Goal: Find specific page/section: Find specific page/section

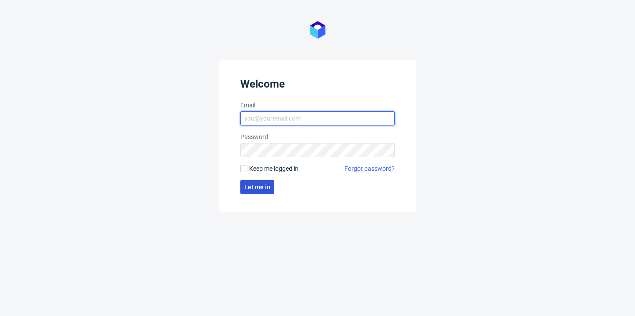
type input "iwona.pytlowska@packhelp.com"
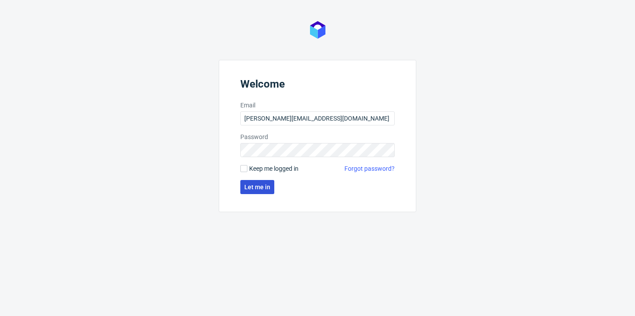
click at [253, 186] on span "Let me in" at bounding box center [257, 187] width 26 height 6
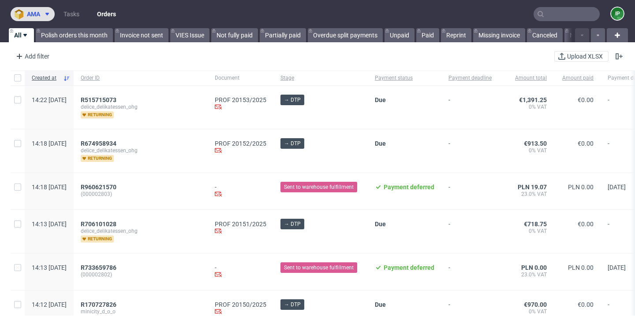
click at [39, 12] on span "ama" at bounding box center [33, 14] width 13 height 6
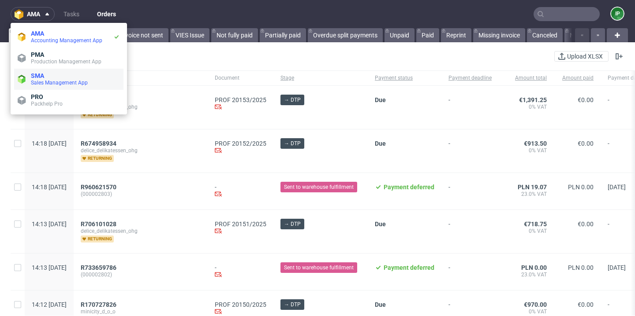
click at [56, 78] on span "SMA" at bounding box center [75, 75] width 89 height 7
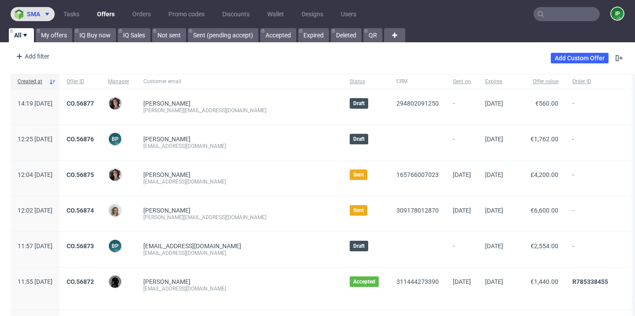
click at [38, 16] on span "sma" at bounding box center [33, 14] width 13 height 6
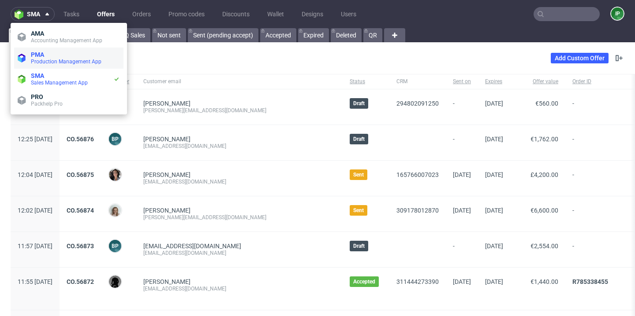
click at [55, 64] on span "Production Management App" at bounding box center [66, 62] width 71 height 6
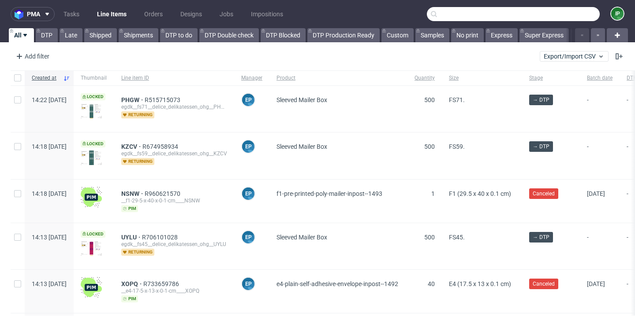
click at [553, 15] on input "text" at bounding box center [513, 14] width 173 height 14
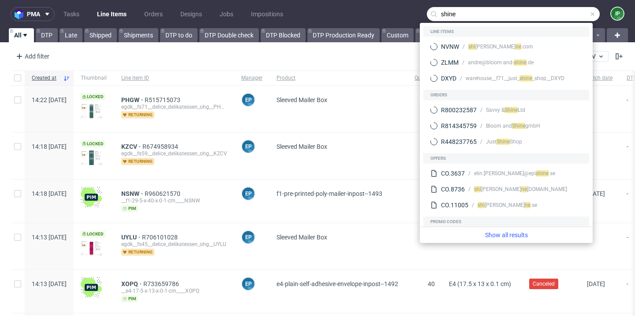
type input "shine"
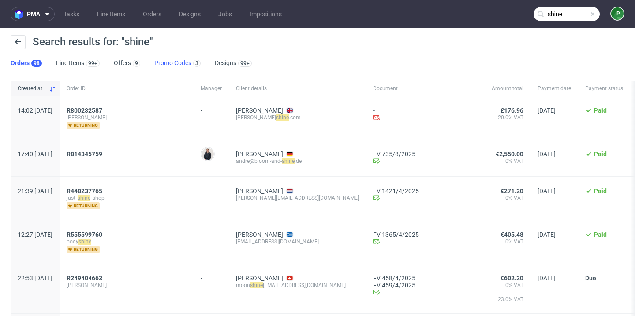
click at [171, 56] on link "Promo Codes 3" at bounding box center [177, 63] width 46 height 14
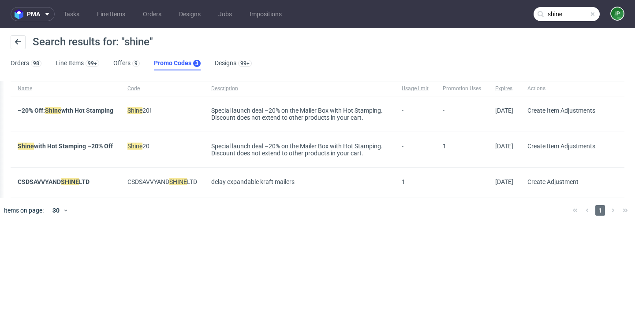
scroll to position [0, 9]
click at [187, 70] on link "Promo Codes 3" at bounding box center [177, 63] width 47 height 14
click at [182, 63] on link "Promo Codes 3" at bounding box center [177, 63] width 47 height 14
click at [16, 48] on button at bounding box center [18, 42] width 15 height 14
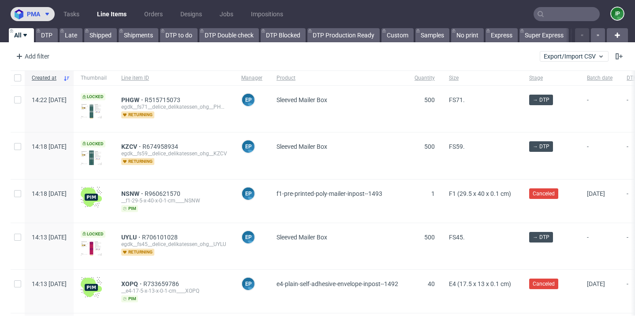
click at [32, 17] on span "pma" at bounding box center [33, 14] width 13 height 6
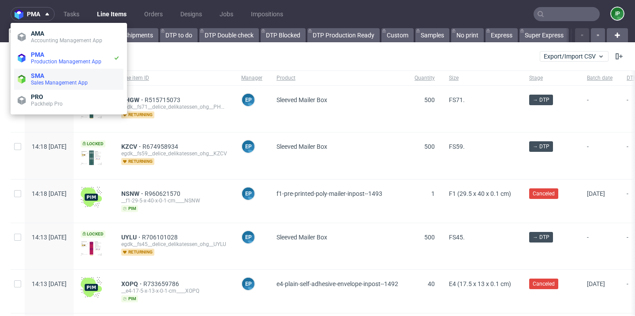
click at [55, 74] on span "SMA" at bounding box center [75, 75] width 89 height 7
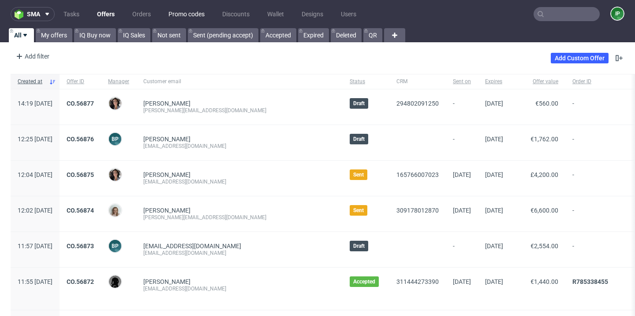
click at [177, 16] on link "Promo codes" at bounding box center [186, 14] width 47 height 14
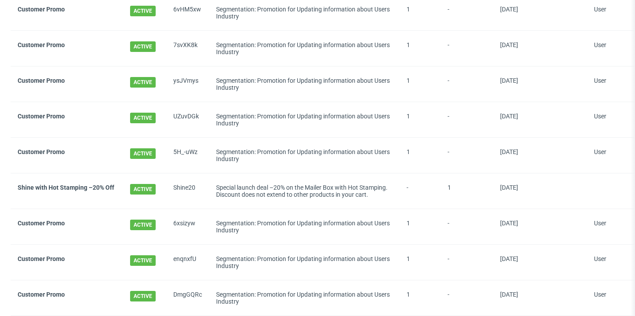
scroll to position [334, 0]
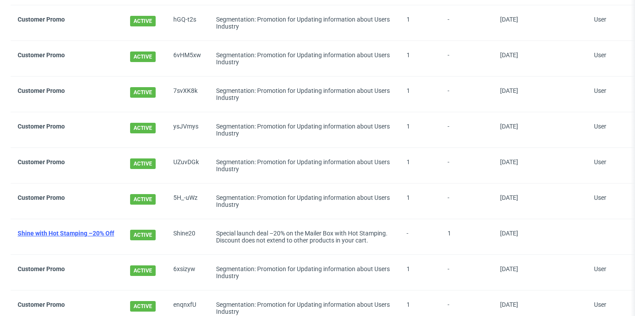
click at [85, 232] on link "Shine with Hot Stamping –20% Off" at bounding box center [66, 233] width 97 height 7
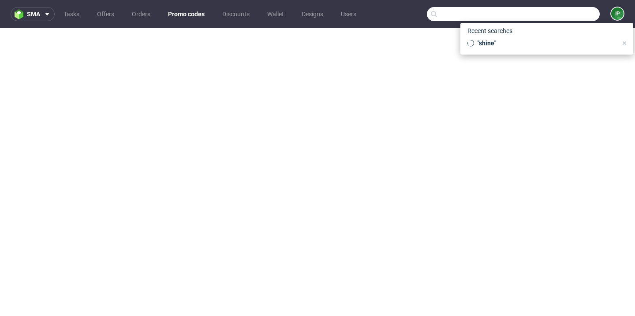
click at [558, 17] on input "text" at bounding box center [513, 14] width 173 height 14
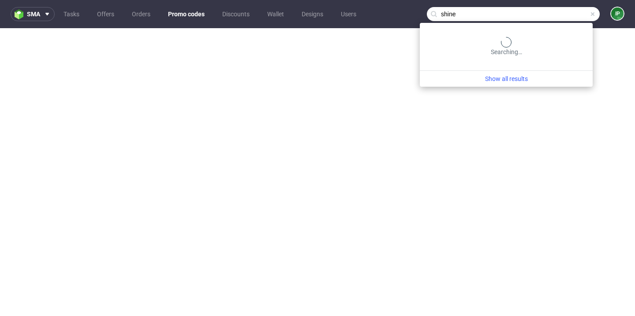
type input "shine"
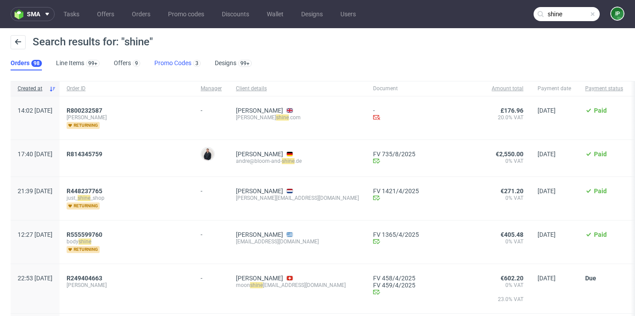
click at [175, 60] on link "Promo Codes 3" at bounding box center [177, 63] width 46 height 14
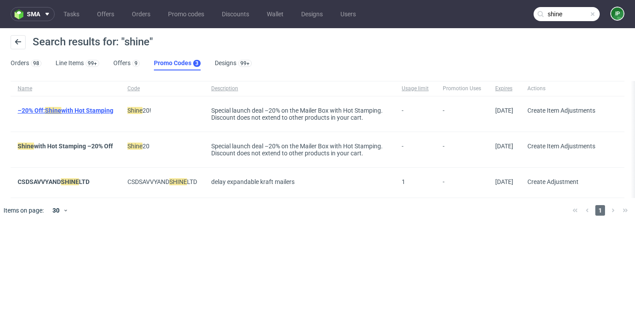
click at [80, 110] on link "–20% Off: Shine with Hot Stamping" at bounding box center [66, 110] width 96 height 7
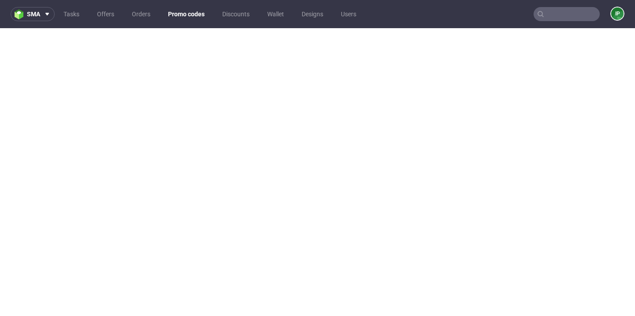
click at [193, 11] on link "Promo codes" at bounding box center [186, 14] width 47 height 14
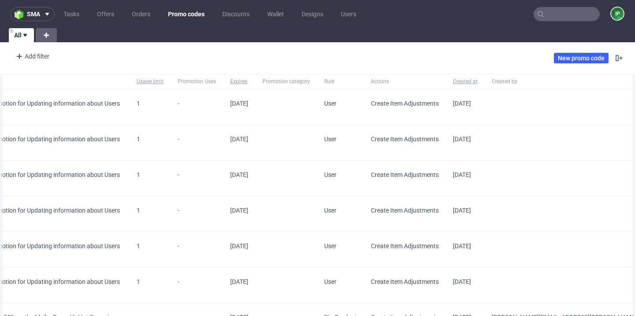
scroll to position [0, 375]
